Goal: Transaction & Acquisition: Purchase product/service

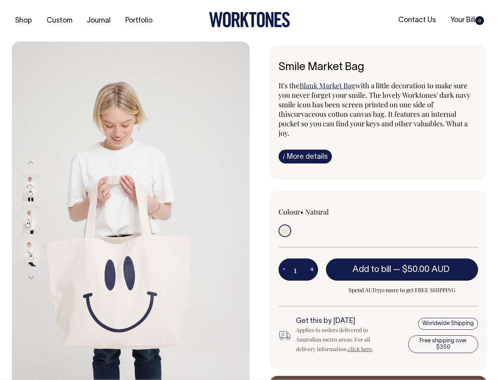
click at [131, 210] on img at bounding box center [131, 220] width 238 height 357
click at [42, 219] on div at bounding box center [42, 220] width 40 height 32
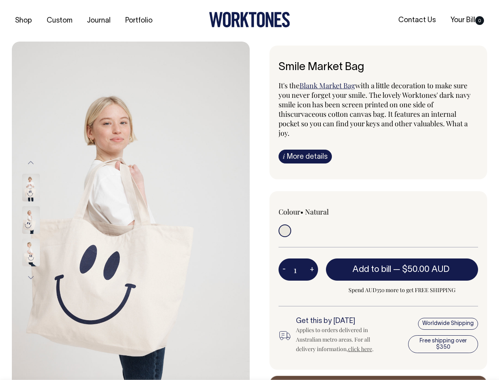
click at [31, 162] on button "Previous" at bounding box center [31, 162] width 12 height 18
click at [42, 236] on div at bounding box center [42, 252] width 40 height 32
click at [31, 277] on button "Next" at bounding box center [31, 278] width 12 height 18
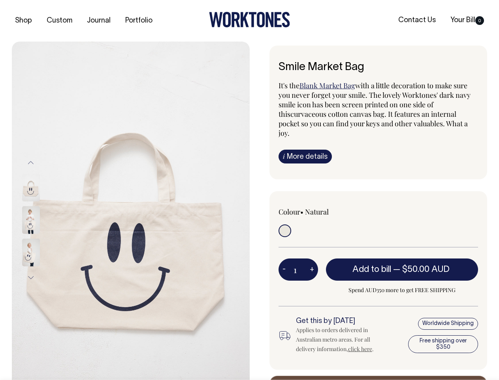
click at [284, 261] on button "-" at bounding box center [284, 269] width 11 height 16
click at [312, 261] on button "+" at bounding box center [312, 269] width 12 height 16
type input "2"
click at [403, 265] on span "— $50.00 AUD" at bounding box center [423, 269] width 59 height 8
